Goal: Task Accomplishment & Management: Manage account settings

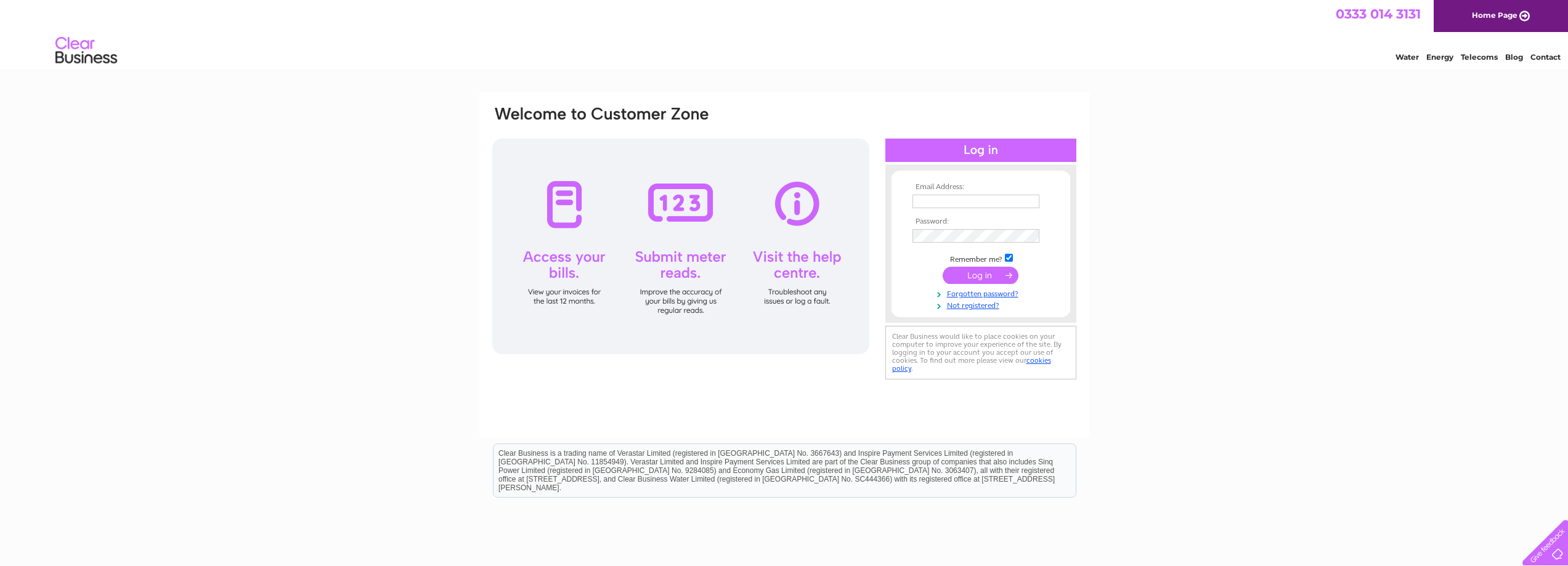
type input "ilchesterdental@gmail.com"
click at [978, 281] on input "submit" at bounding box center [980, 275] width 76 height 17
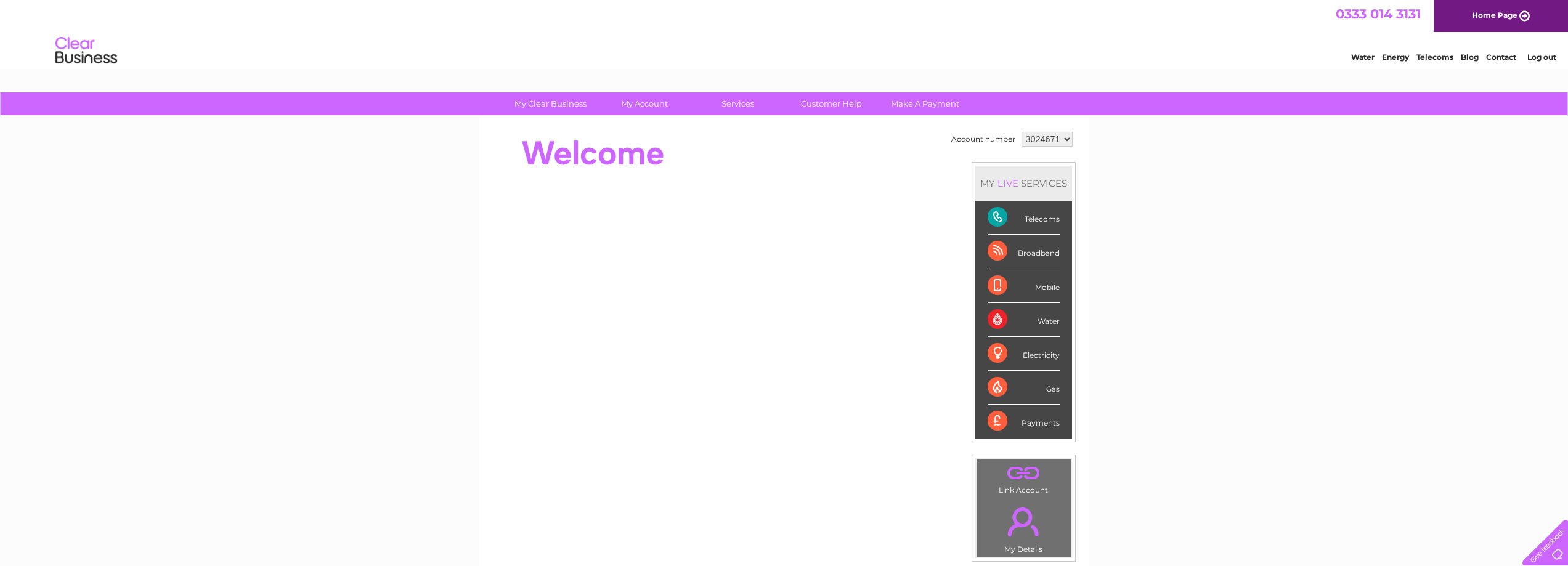
click at [1035, 259] on div "Broadband" at bounding box center [1023, 251] width 72 height 34
click at [1043, 257] on div "Broadband" at bounding box center [1023, 251] width 72 height 34
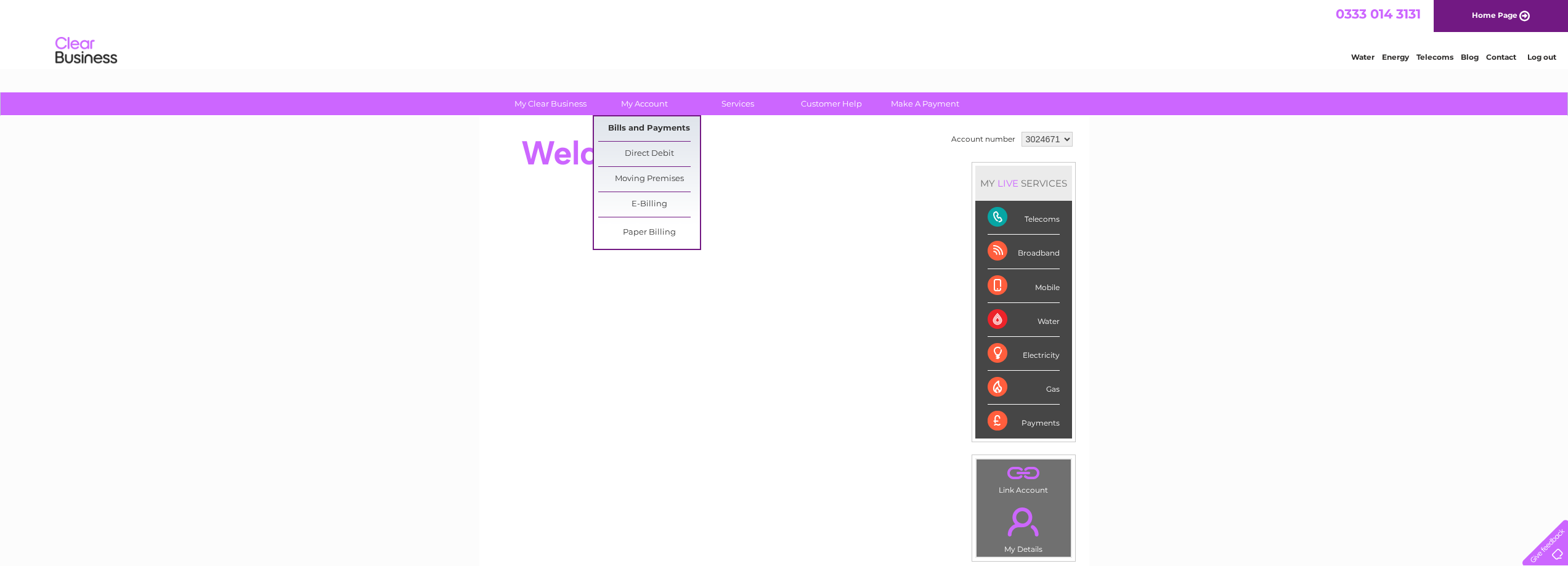
click at [648, 127] on link "Bills and Payments" at bounding box center [649, 128] width 101 height 24
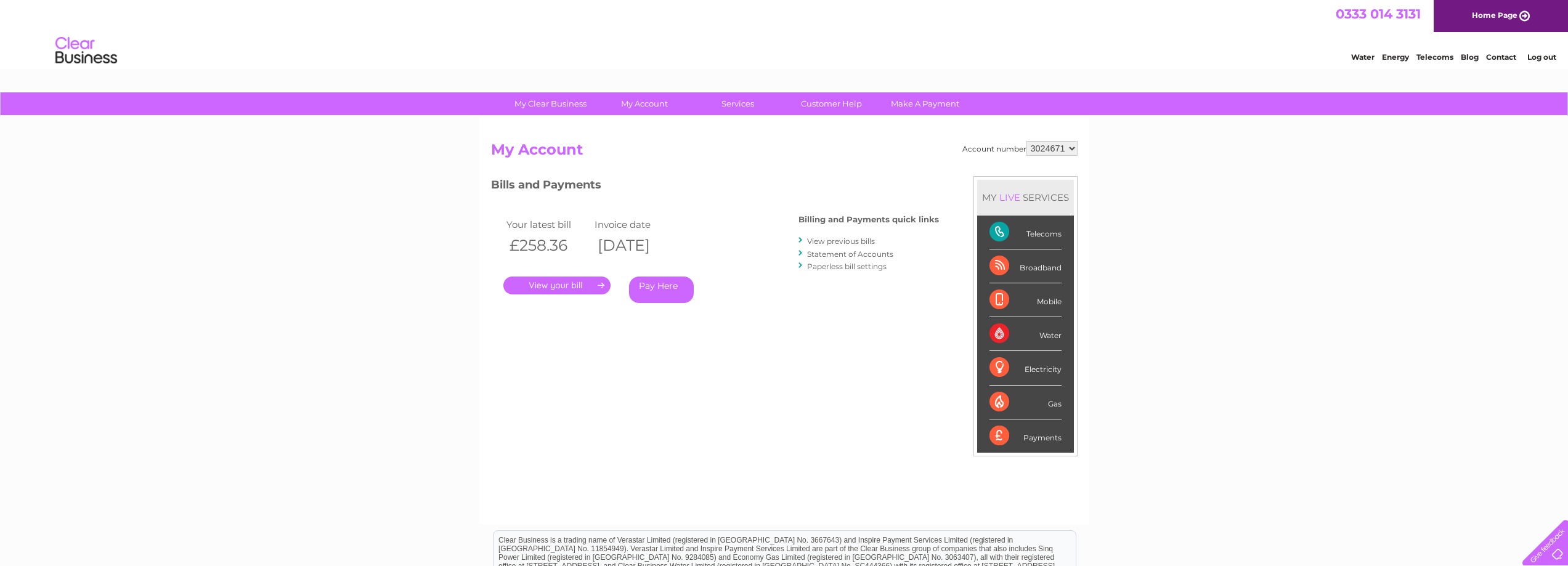
click at [582, 285] on link "." at bounding box center [556, 285] width 107 height 18
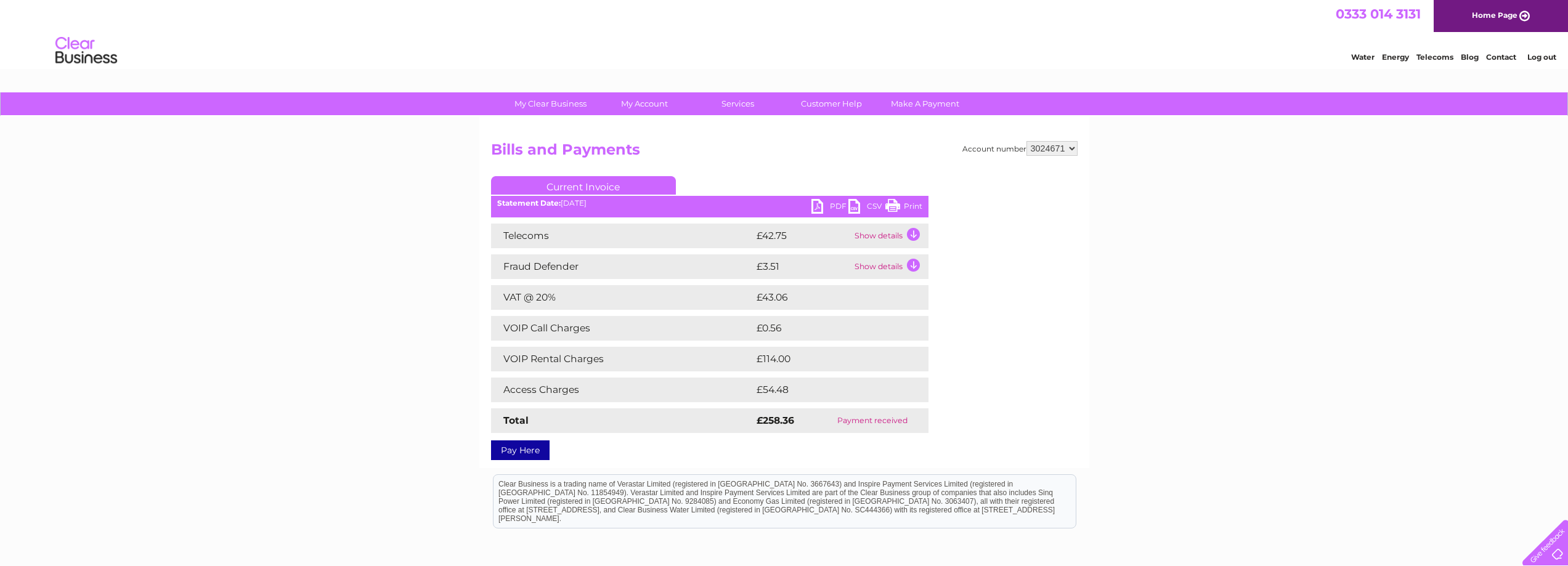
click at [917, 234] on td "Show details" at bounding box center [890, 236] width 77 height 24
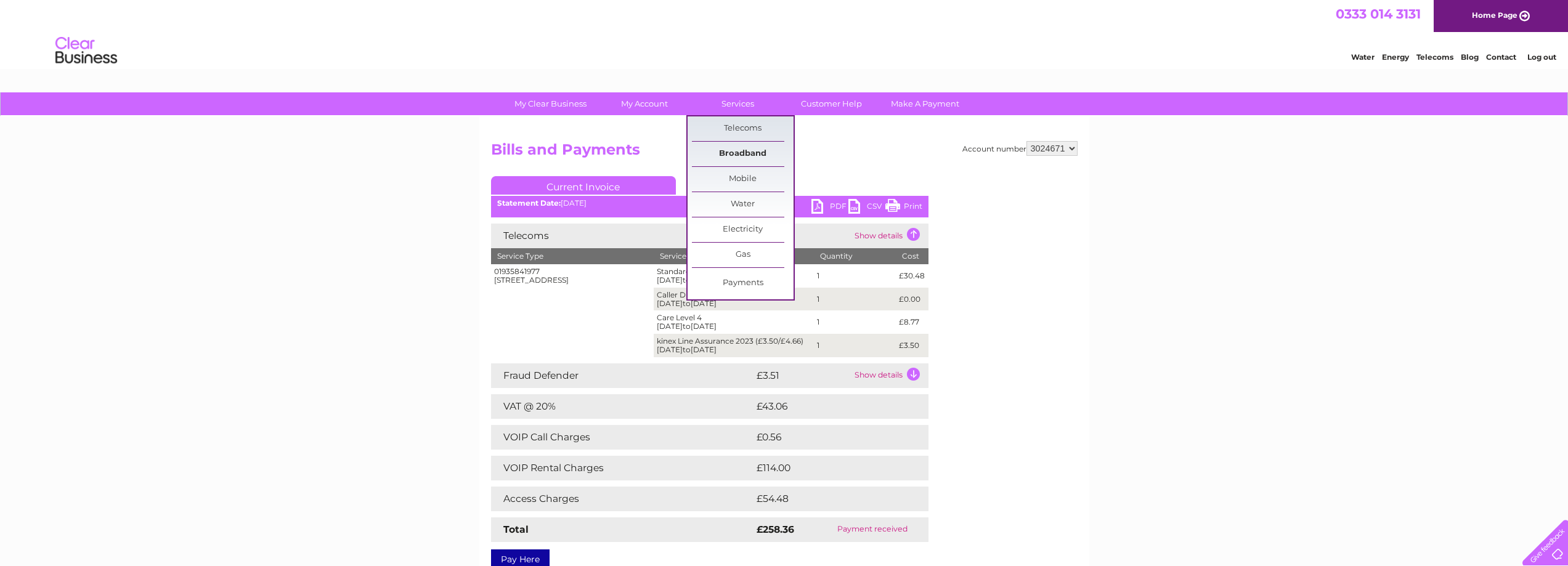
click at [730, 148] on link "Broadband" at bounding box center [742, 154] width 101 height 24
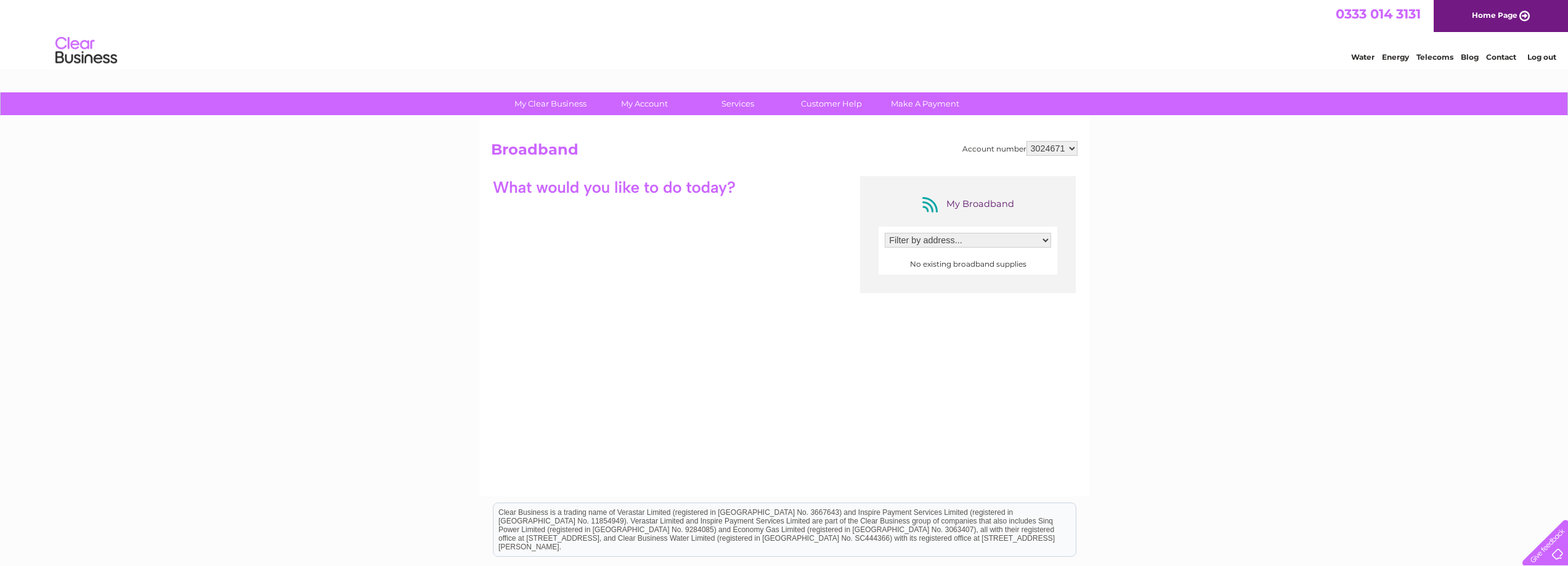
click at [959, 239] on select "Filter by address..." at bounding box center [968, 240] width 167 height 15
click at [1056, 206] on center "My Broadband" at bounding box center [968, 204] width 204 height 20
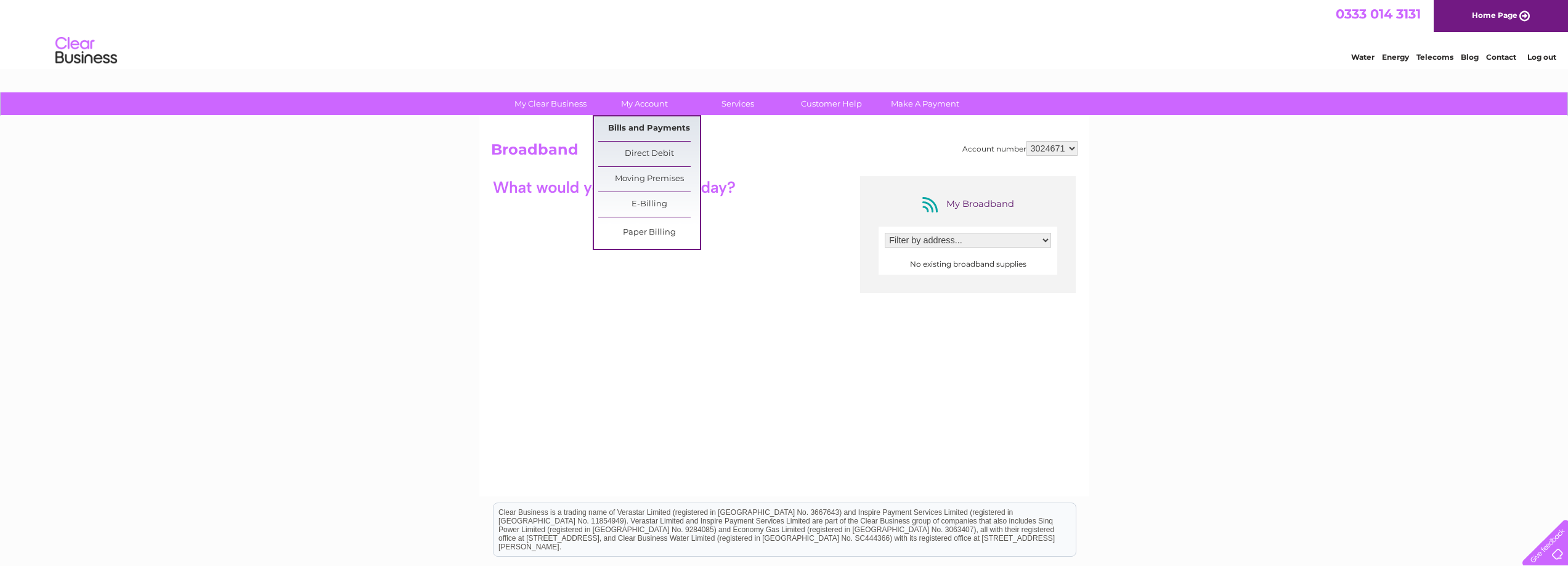
click at [649, 129] on link "Bills and Payments" at bounding box center [649, 128] width 101 height 24
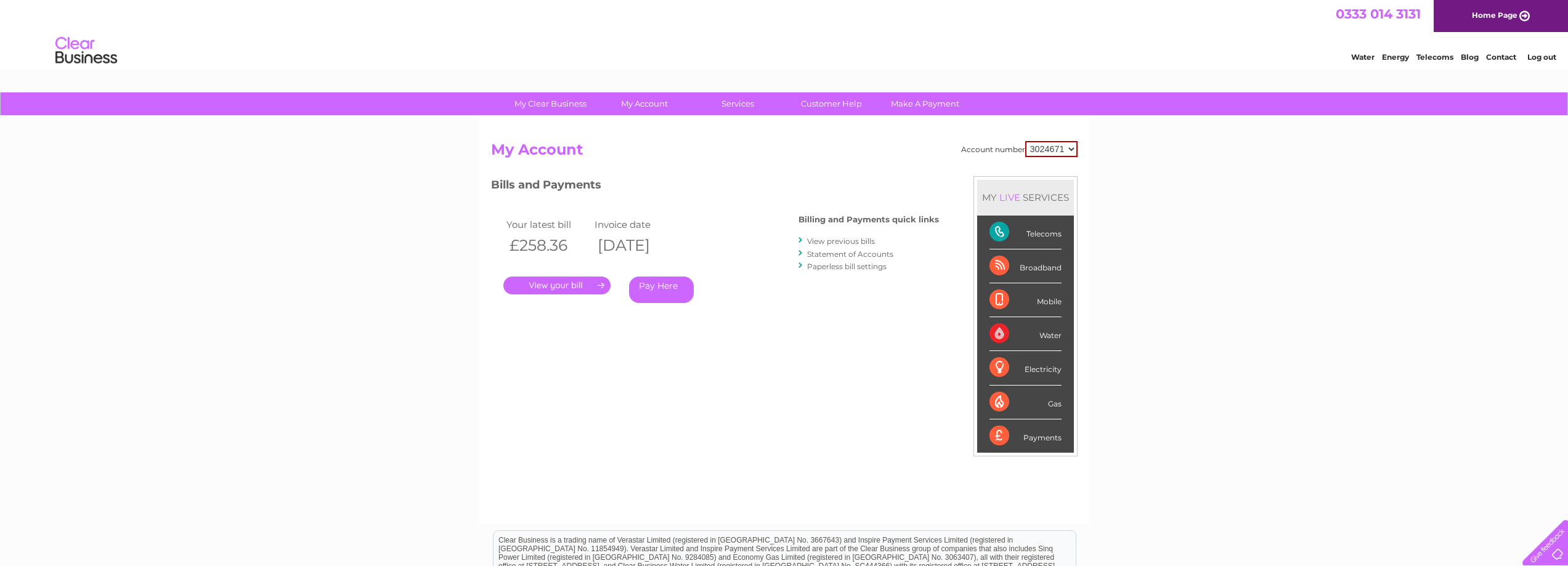
click at [854, 244] on link "View previous bills" at bounding box center [841, 241] width 68 height 9
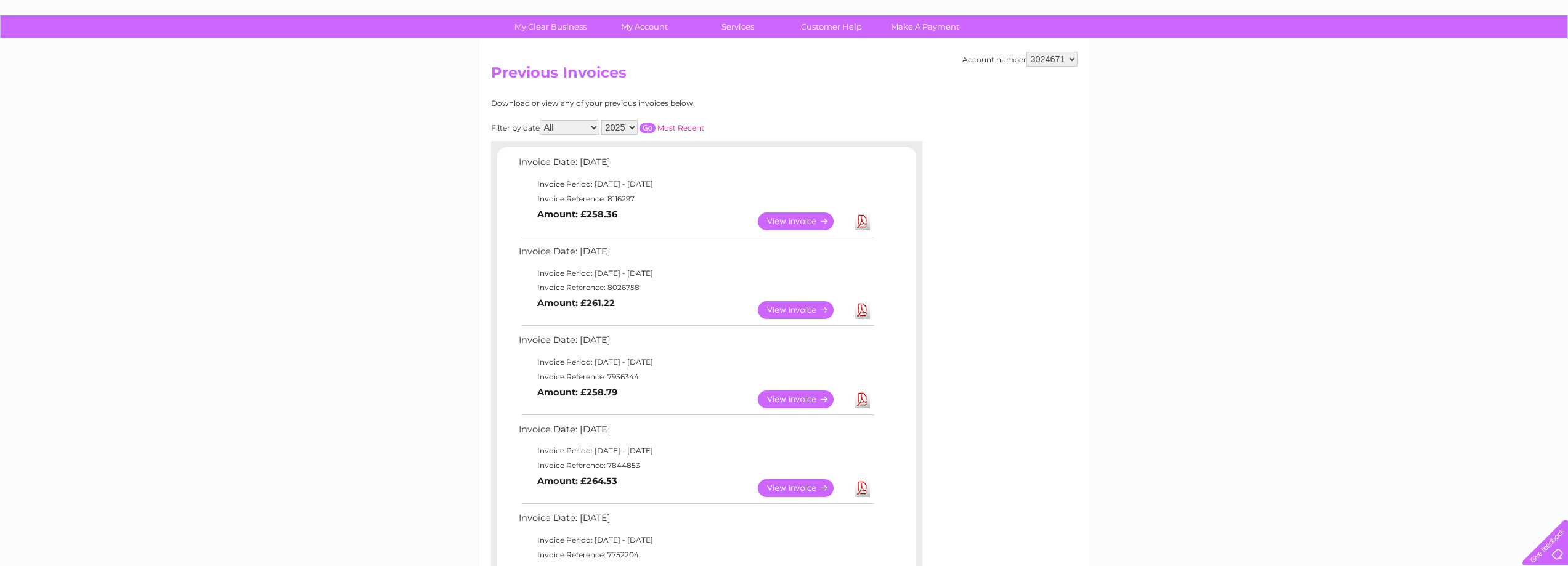
scroll to position [123, 0]
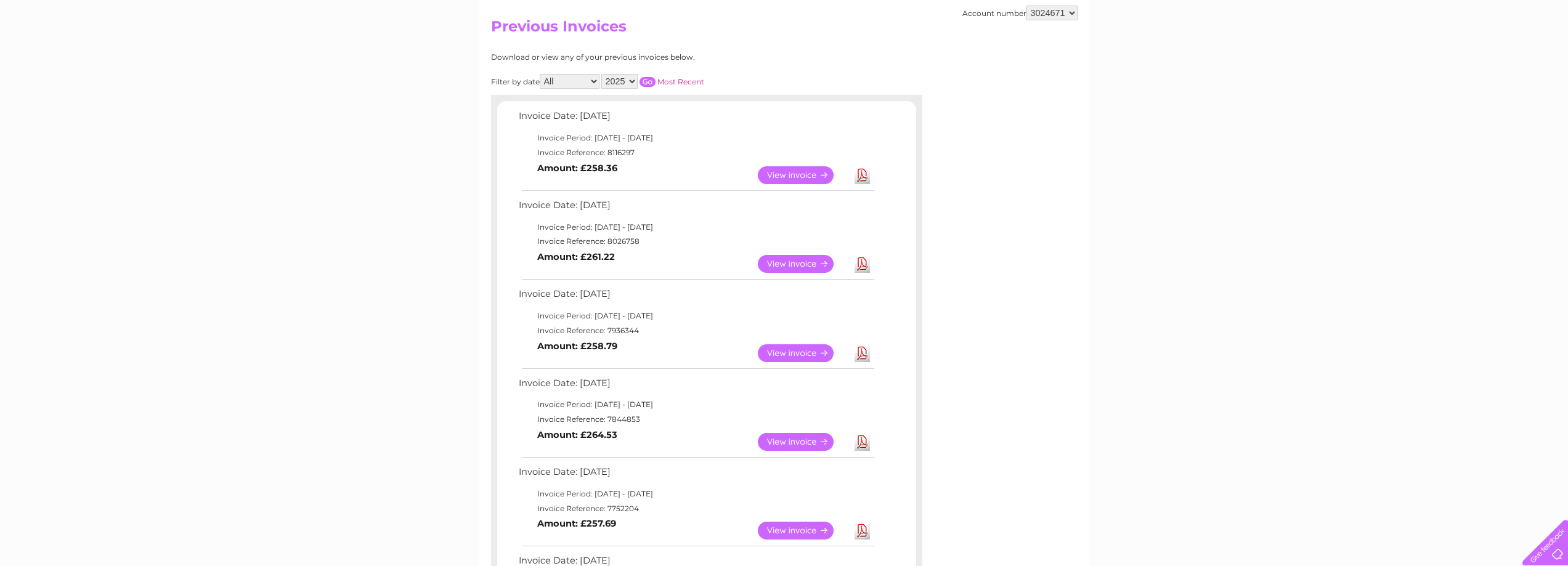
click at [803, 276] on td "View" at bounding box center [803, 264] width 97 height 24
click at [802, 271] on link "View" at bounding box center [803, 264] width 90 height 18
